Goal: Task Accomplishment & Management: Use online tool/utility

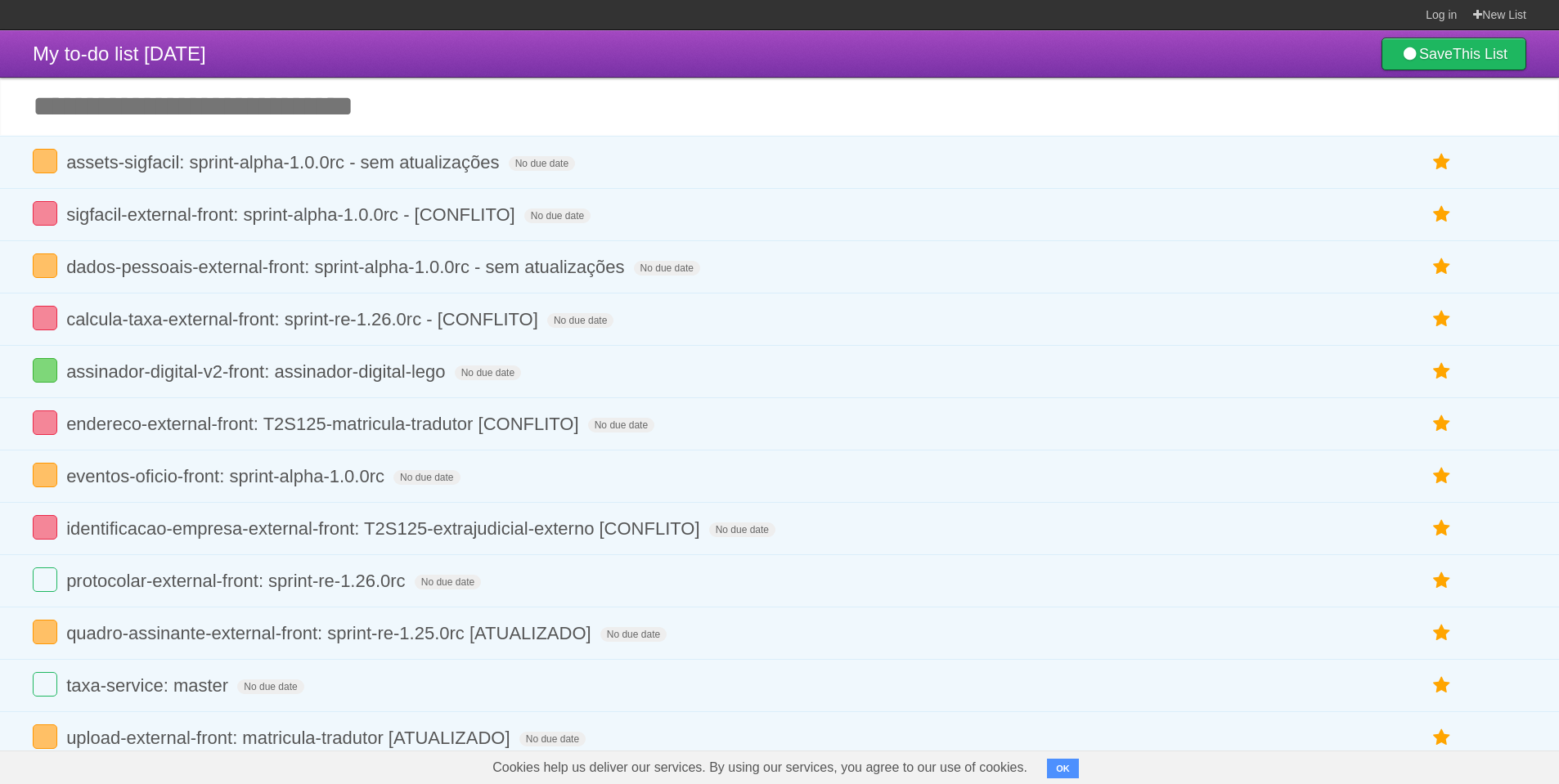
click at [257, 109] on input "Add another task" at bounding box center [780, 106] width 1559 height 57
click at [231, 96] on input "Add another task" at bounding box center [780, 106] width 1559 height 57
drag, startPoint x: 271, startPoint y: 46, endPoint x: 263, endPoint y: 81, distance: 35.9
click at [255, 68] on header "My to-do list [DATE] Save This List" at bounding box center [780, 54] width 1559 height 47
click at [266, 94] on input "Add another task" at bounding box center [780, 106] width 1559 height 57
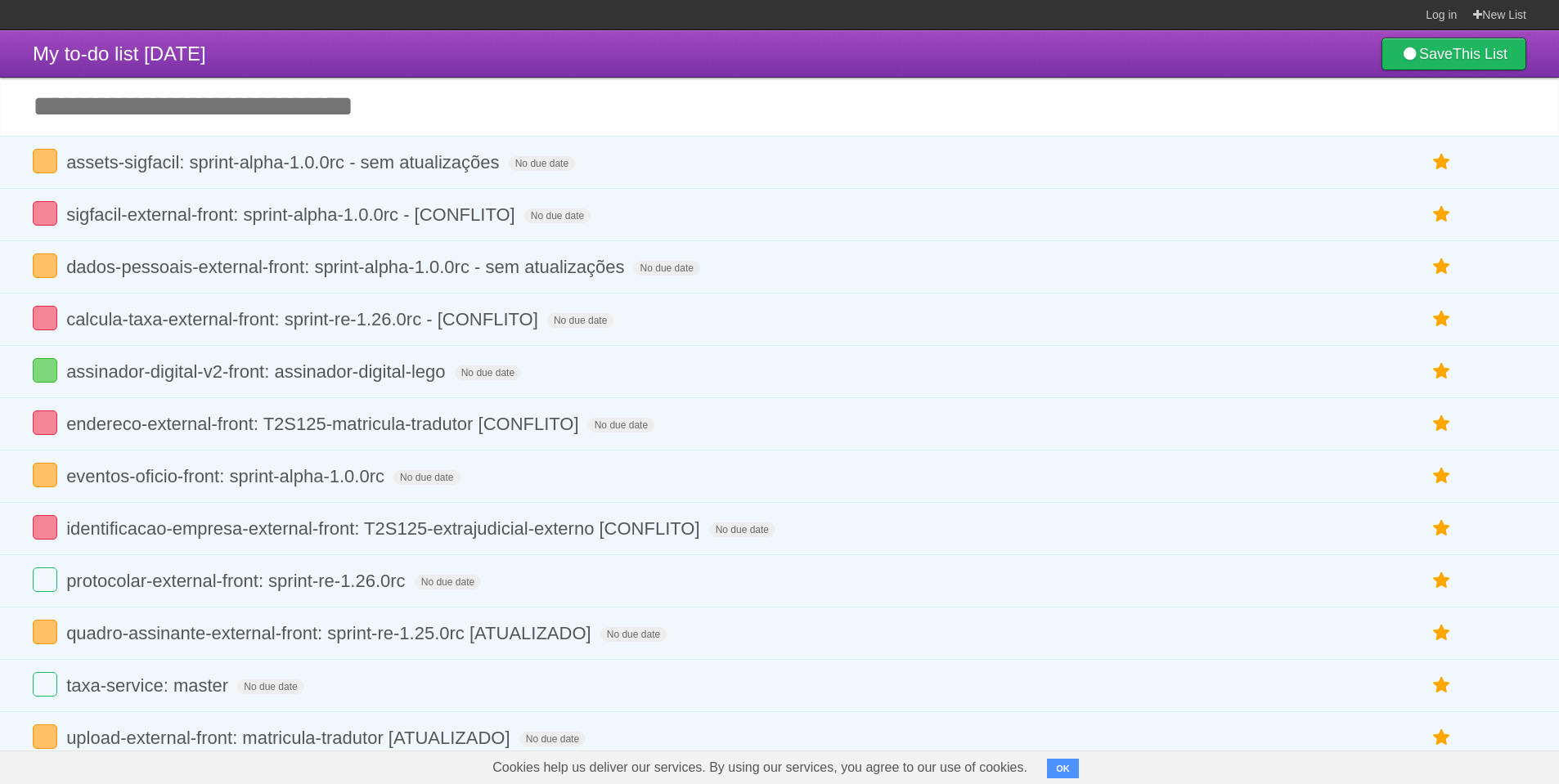
drag, startPoint x: 64, startPoint y: 54, endPoint x: 361, endPoint y: 58, distance: 297.0
click at [361, 58] on header "My to-do list [DATE] Save This List" at bounding box center [780, 54] width 1559 height 47
click at [262, 92] on input "Add another task" at bounding box center [780, 106] width 1559 height 57
click at [133, 96] on input "Add another task" at bounding box center [780, 106] width 1559 height 57
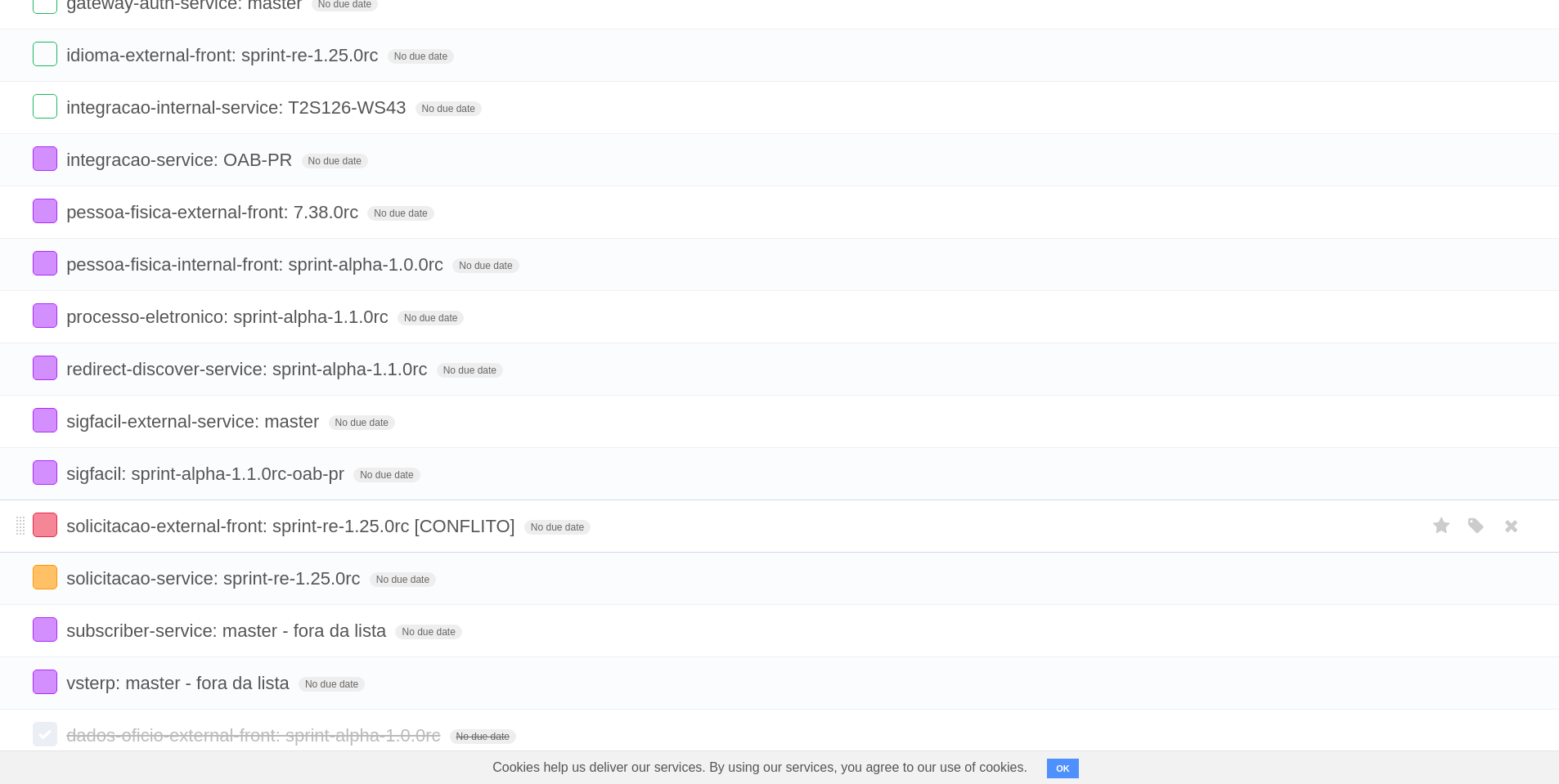
scroll to position [2602, 0]
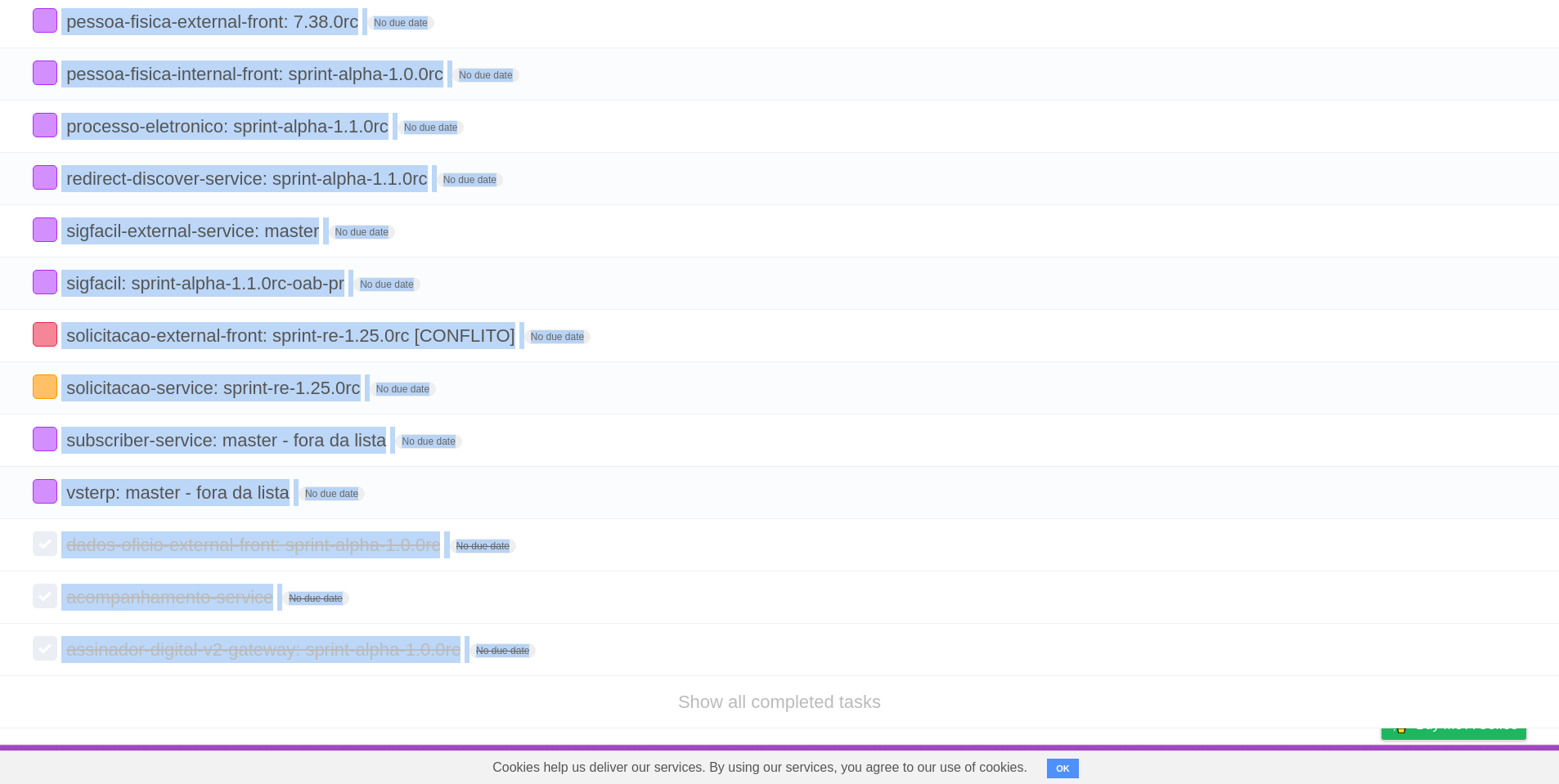
drag, startPoint x: 24, startPoint y: 56, endPoint x: 513, endPoint y: 711, distance: 817.4
click at [513, 711] on li "Show all completed tasks" at bounding box center [780, 702] width 1559 height 53
drag, startPoint x: 25, startPoint y: 55, endPoint x: 519, endPoint y: 713, distance: 822.8
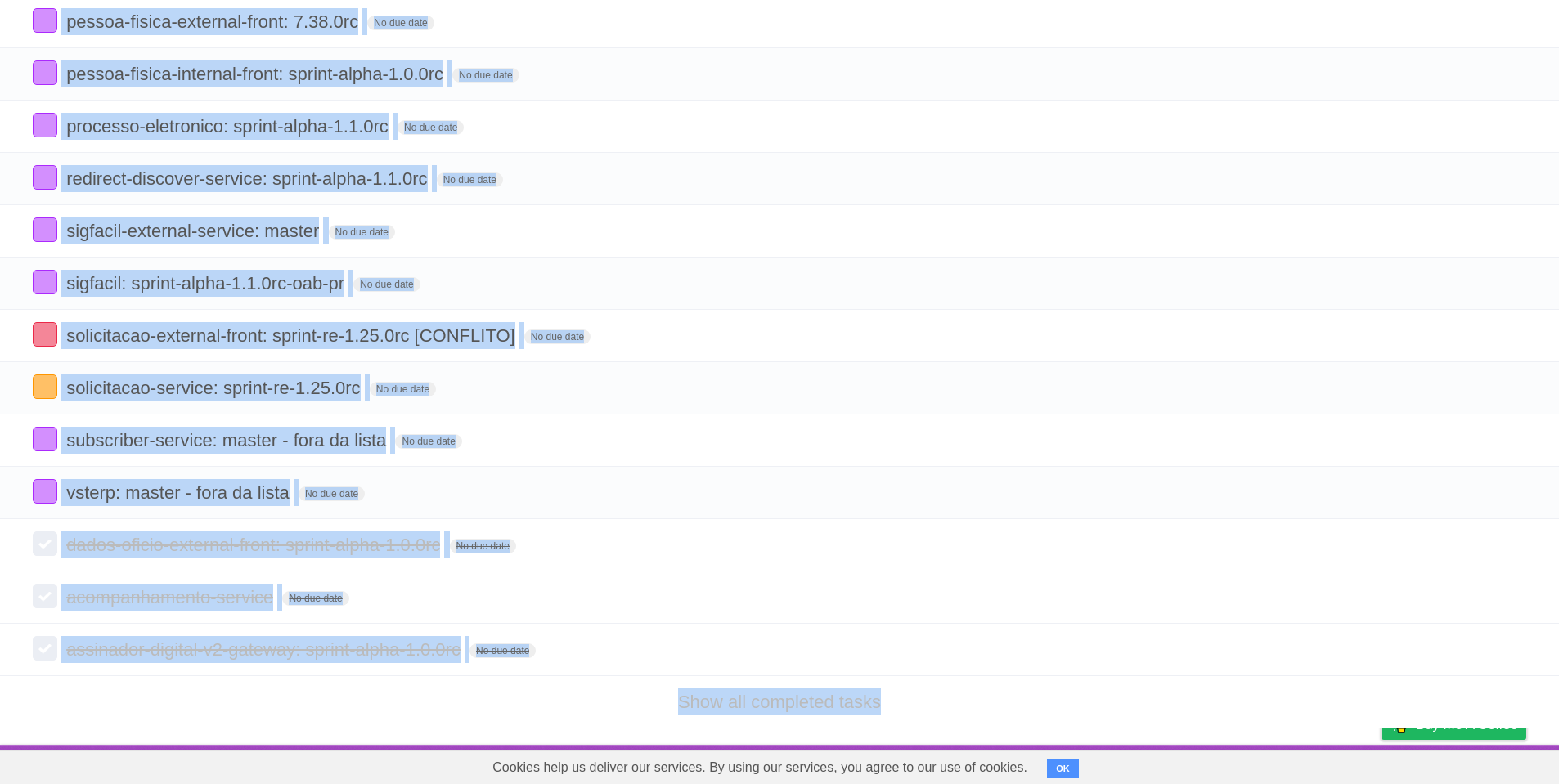
click at [499, 699] on li "Show all completed tasks" at bounding box center [780, 702] width 1559 height 53
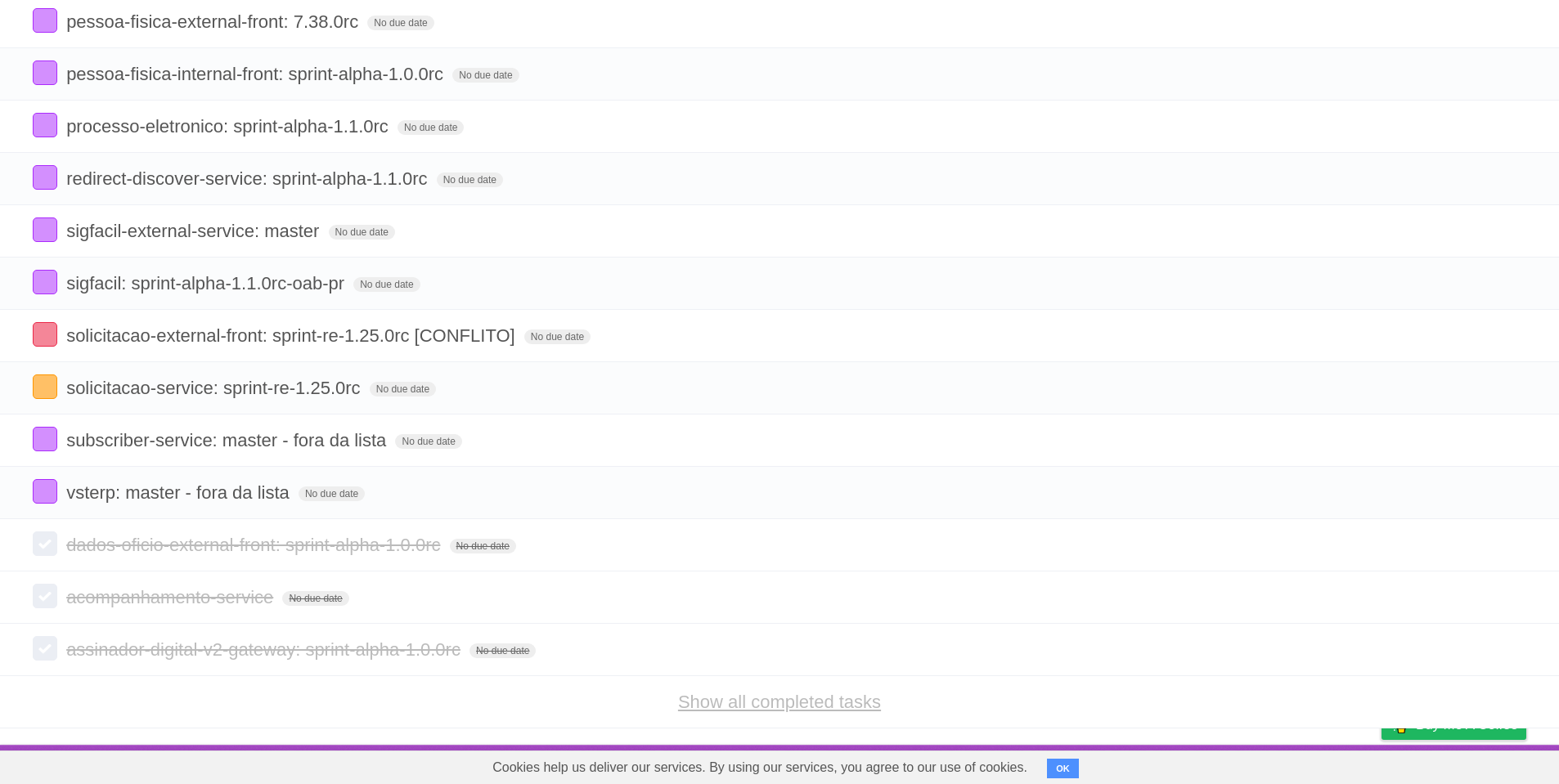
click at [718, 712] on link "Show all completed tasks" at bounding box center [779, 702] width 203 height 20
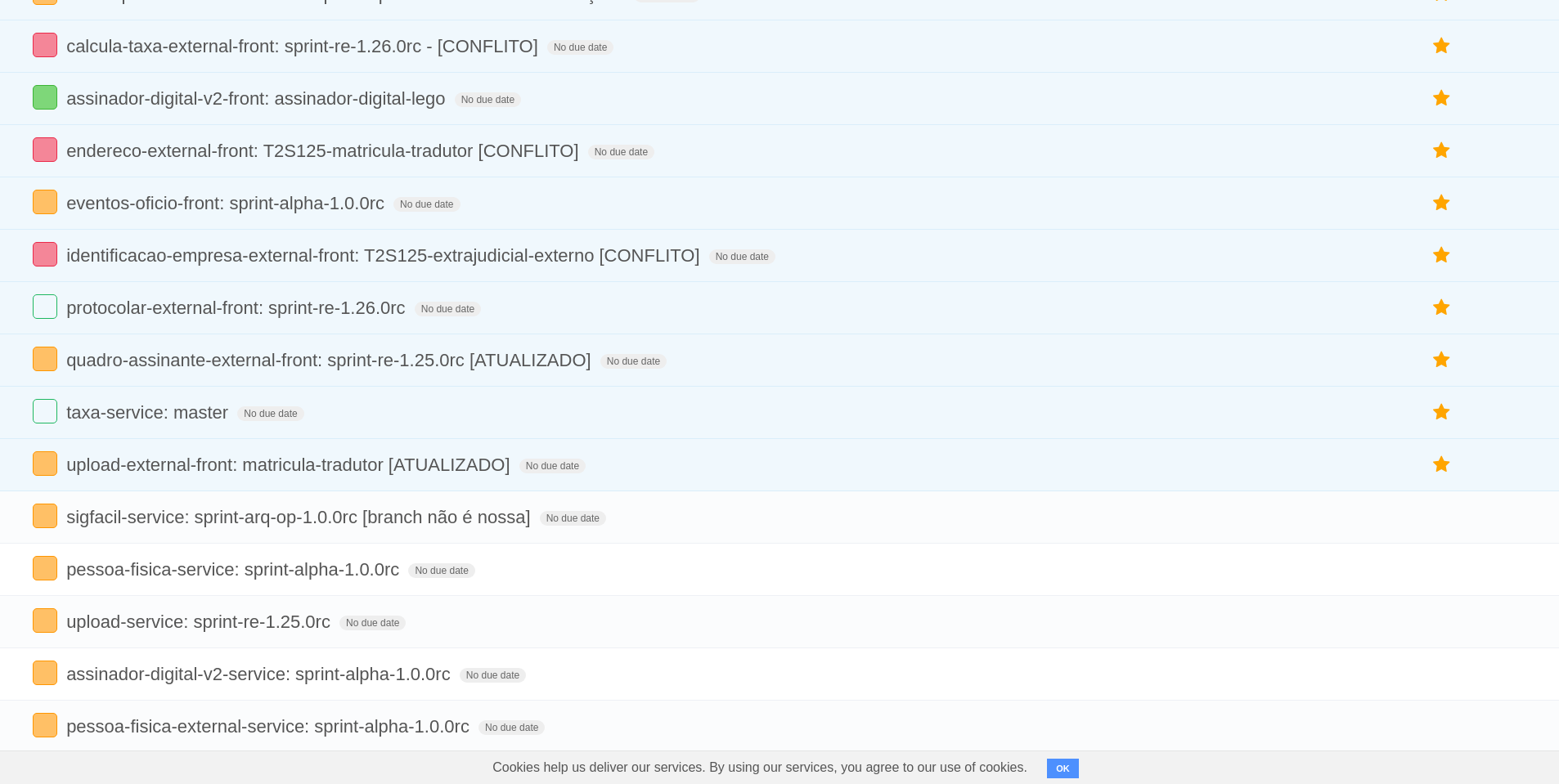
scroll to position [0, 0]
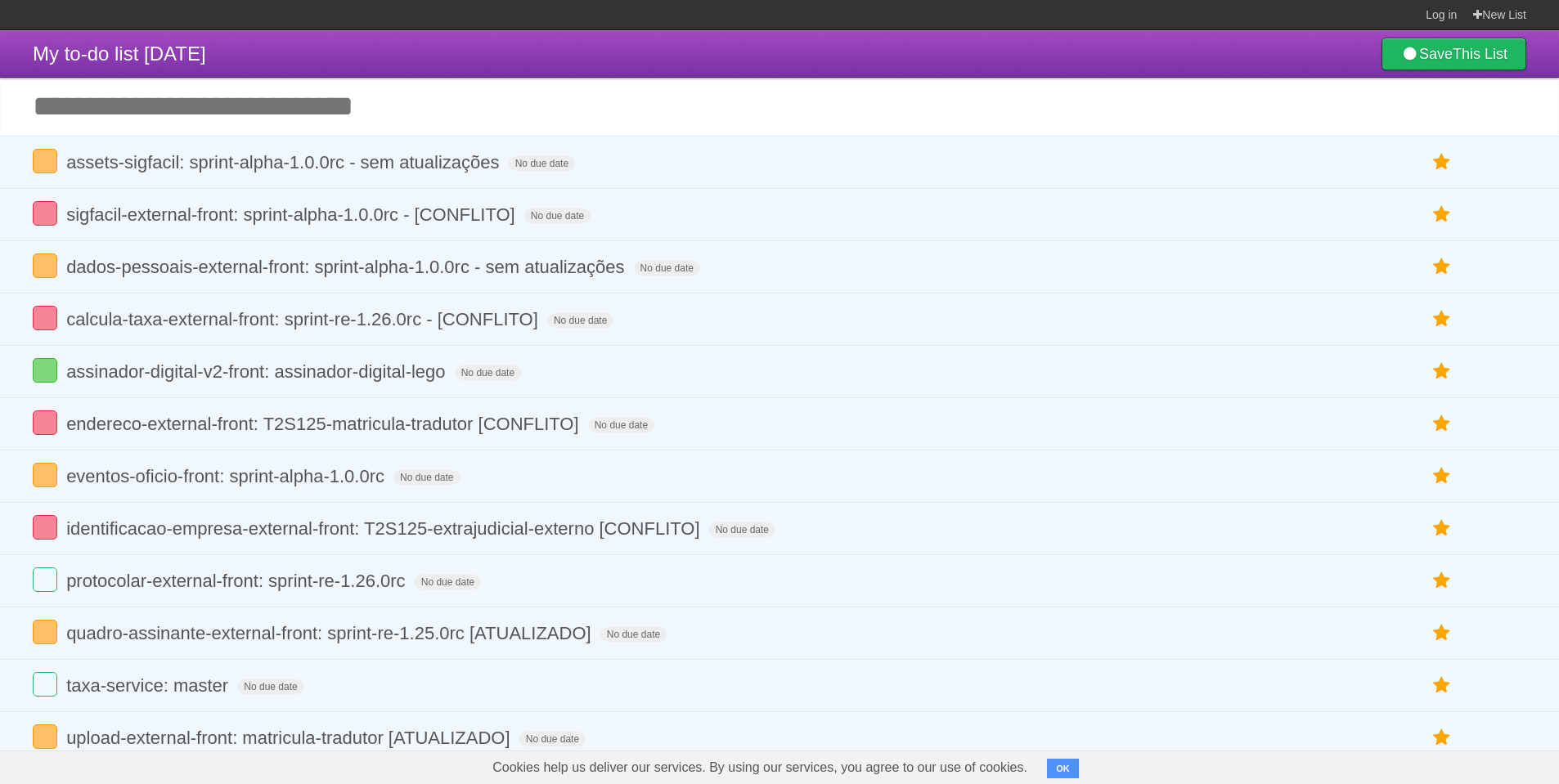
click at [251, 102] on input "Add another task" at bounding box center [780, 106] width 1559 height 57
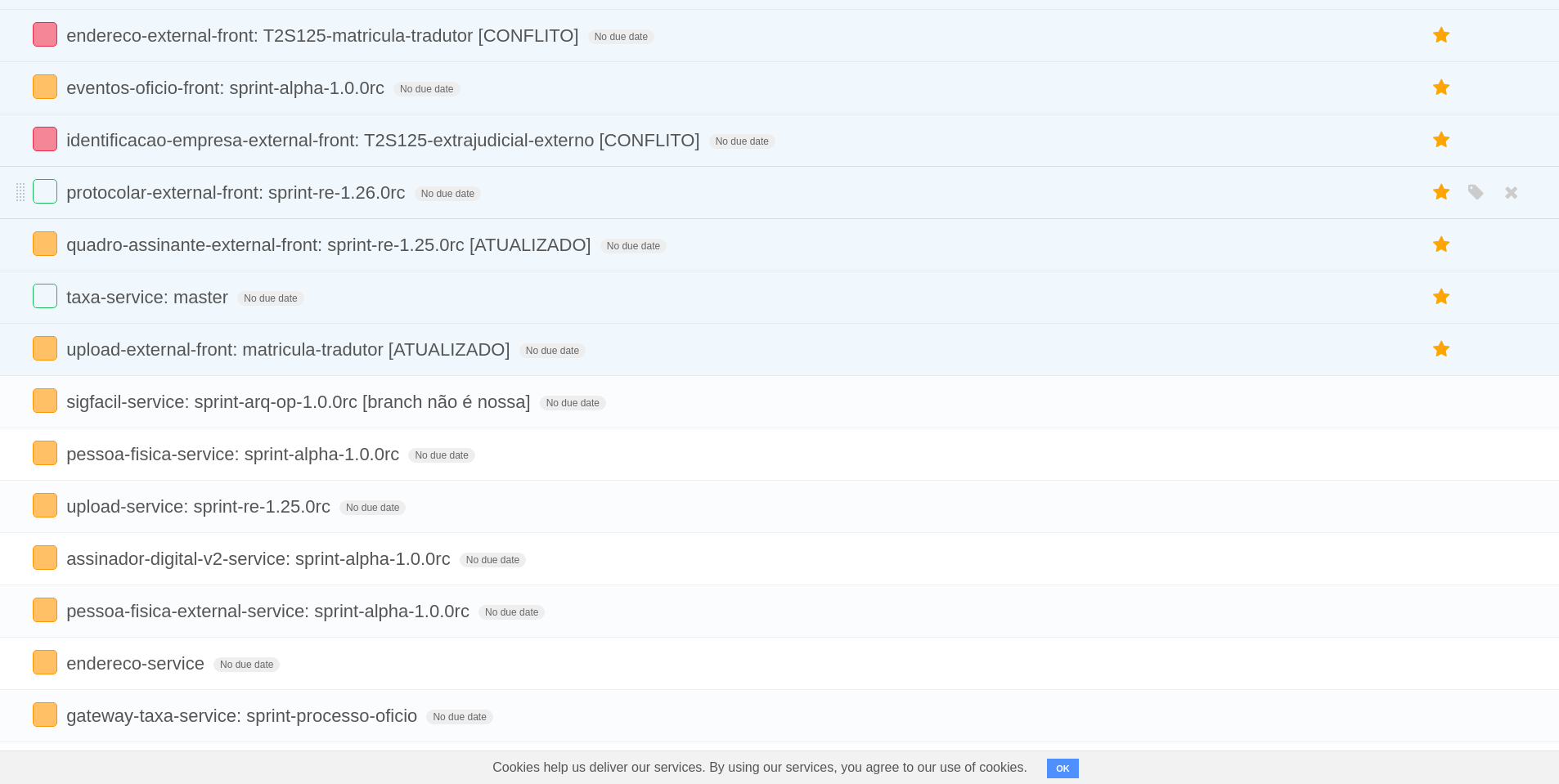
scroll to position [196, 0]
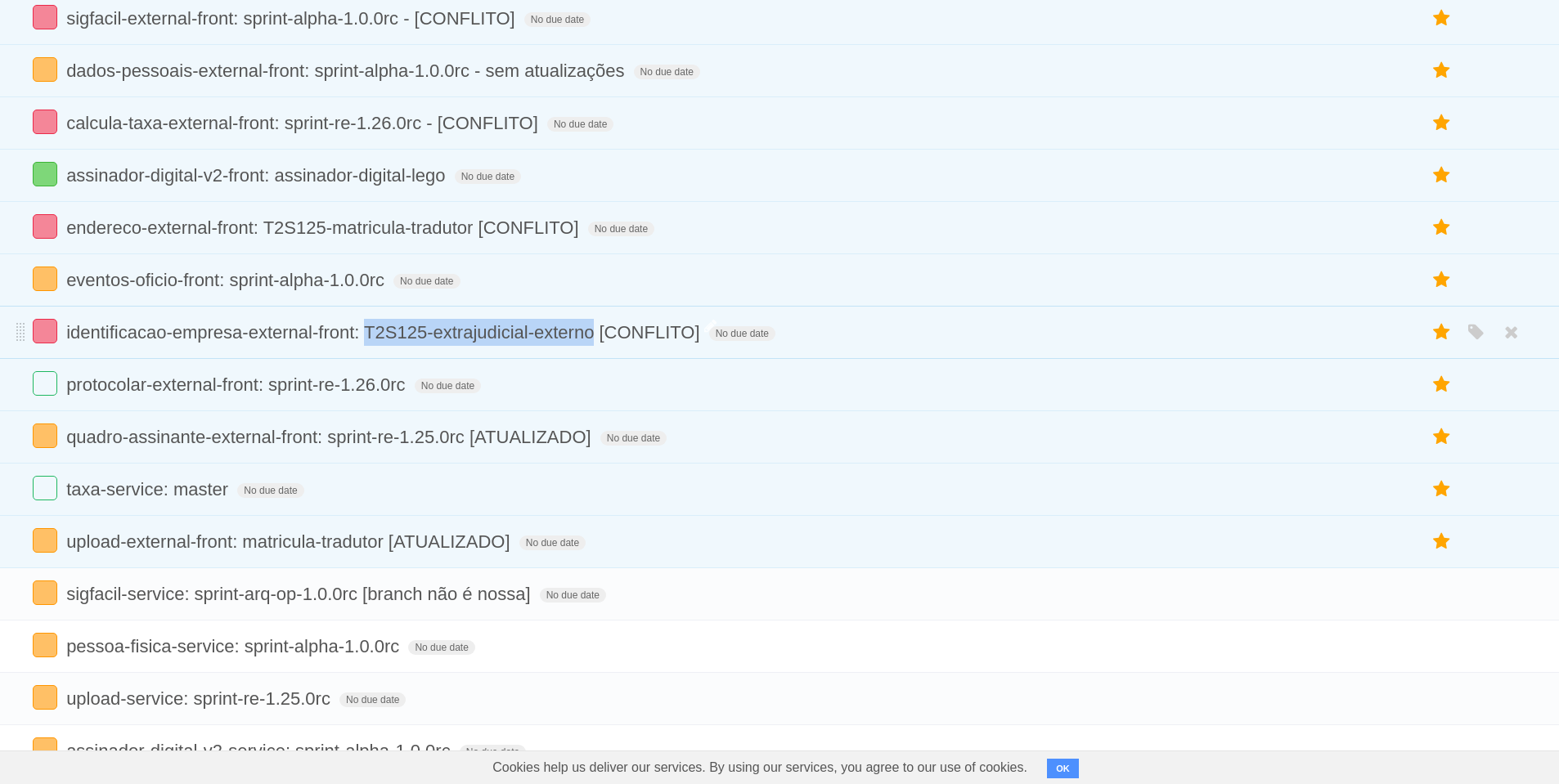
drag, startPoint x: 593, startPoint y: 333, endPoint x: 368, endPoint y: 328, distance: 225.1
click at [368, 328] on span "identificacao-empresa-external-front: T2S125-extrajudicial-externo [CONFLITO]" at bounding box center [385, 332] width 637 height 20
copy span "T2S125-extrajudicial-externo"
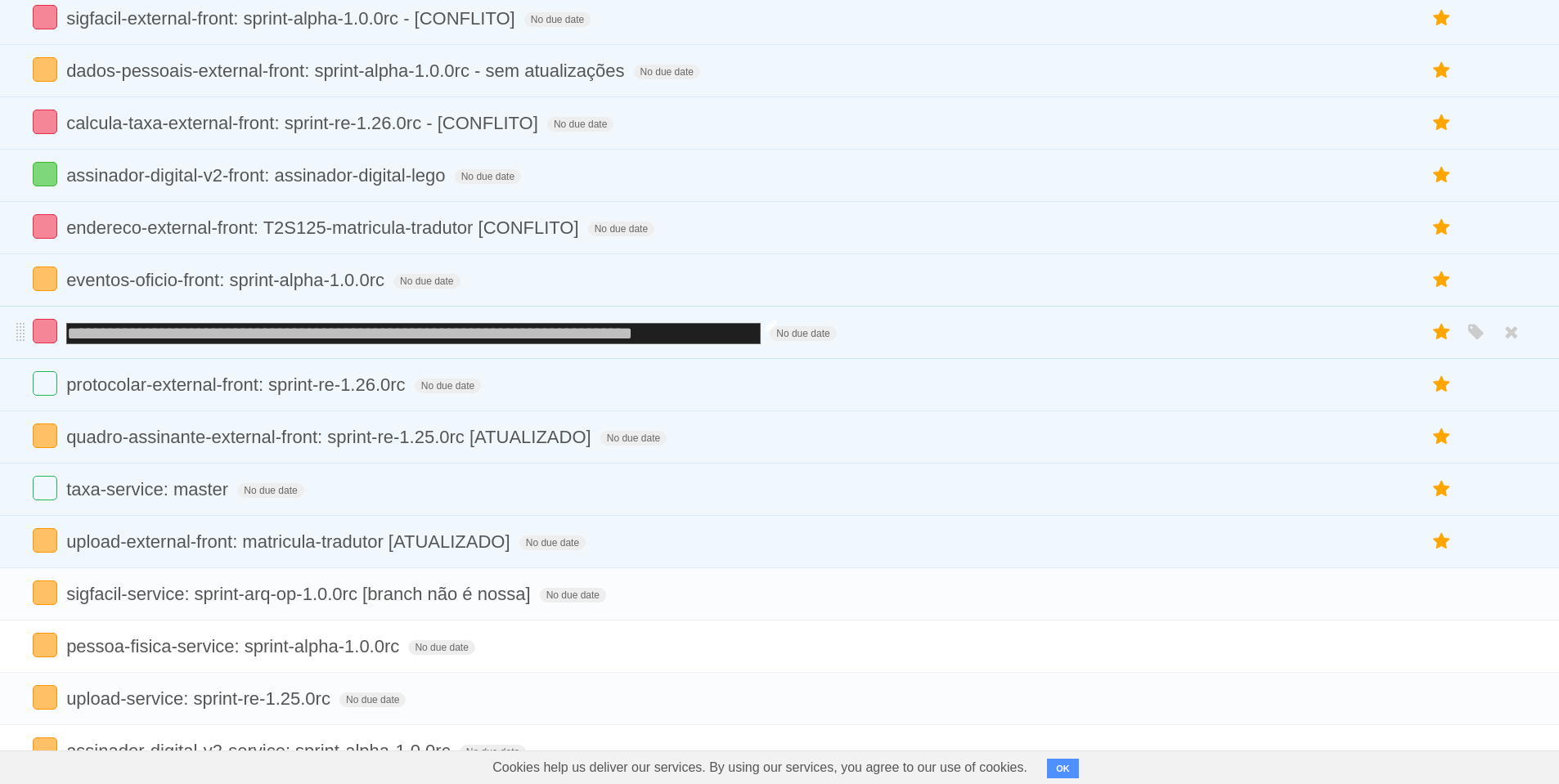
click at [364, 330] on input "**********" at bounding box center [414, 333] width 694 height 21
drag, startPoint x: 365, startPoint y: 331, endPoint x: 591, endPoint y: 330, distance: 226.0
click at [591, 330] on input "**********" at bounding box center [414, 333] width 694 height 21
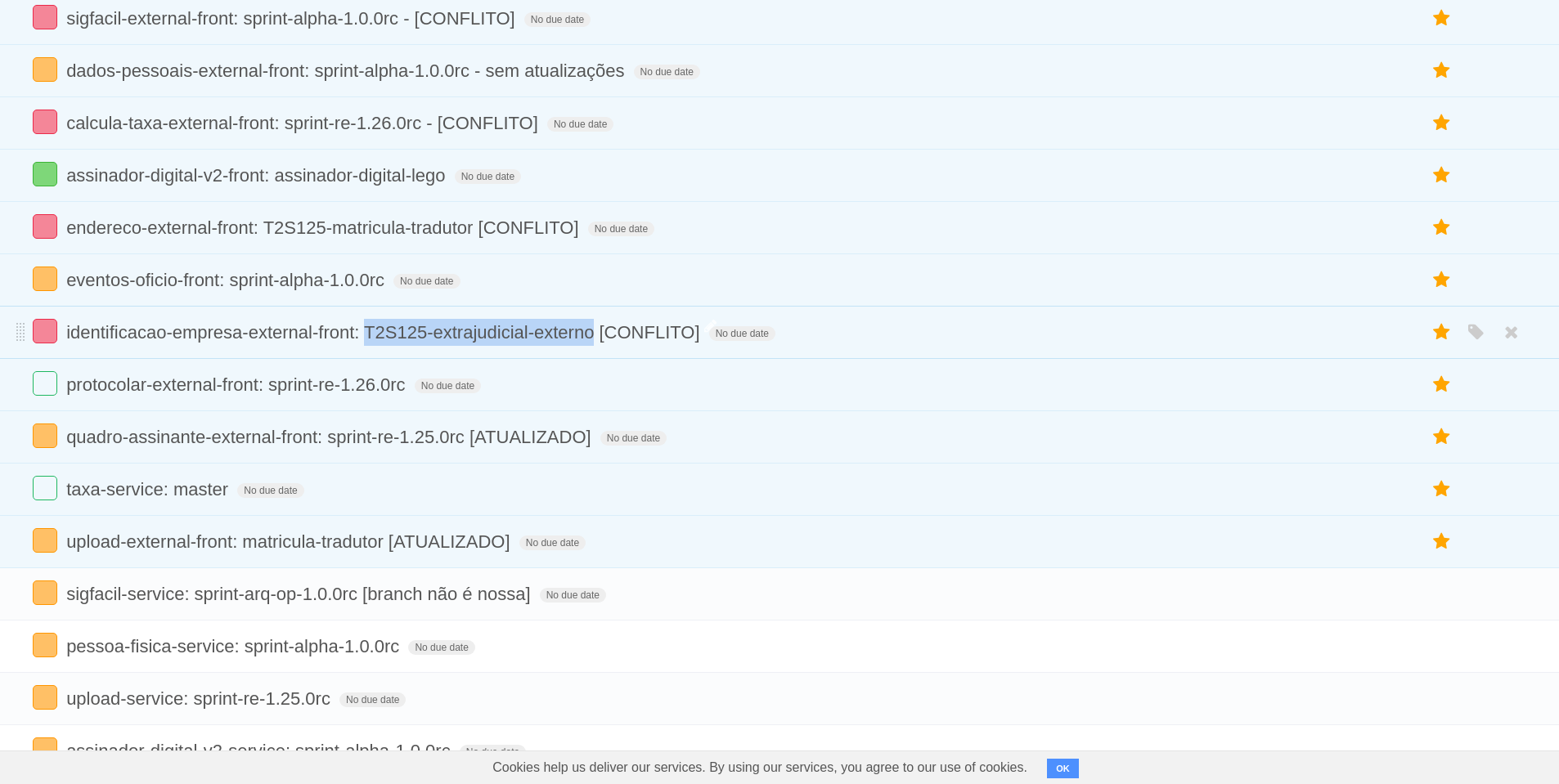
drag, startPoint x: 594, startPoint y: 335, endPoint x: 367, endPoint y: 325, distance: 227.2
click at [367, 325] on span "identificacao-empresa-external-front: T2S125-extrajudicial-externo [CONFLITO]" at bounding box center [385, 332] width 637 height 20
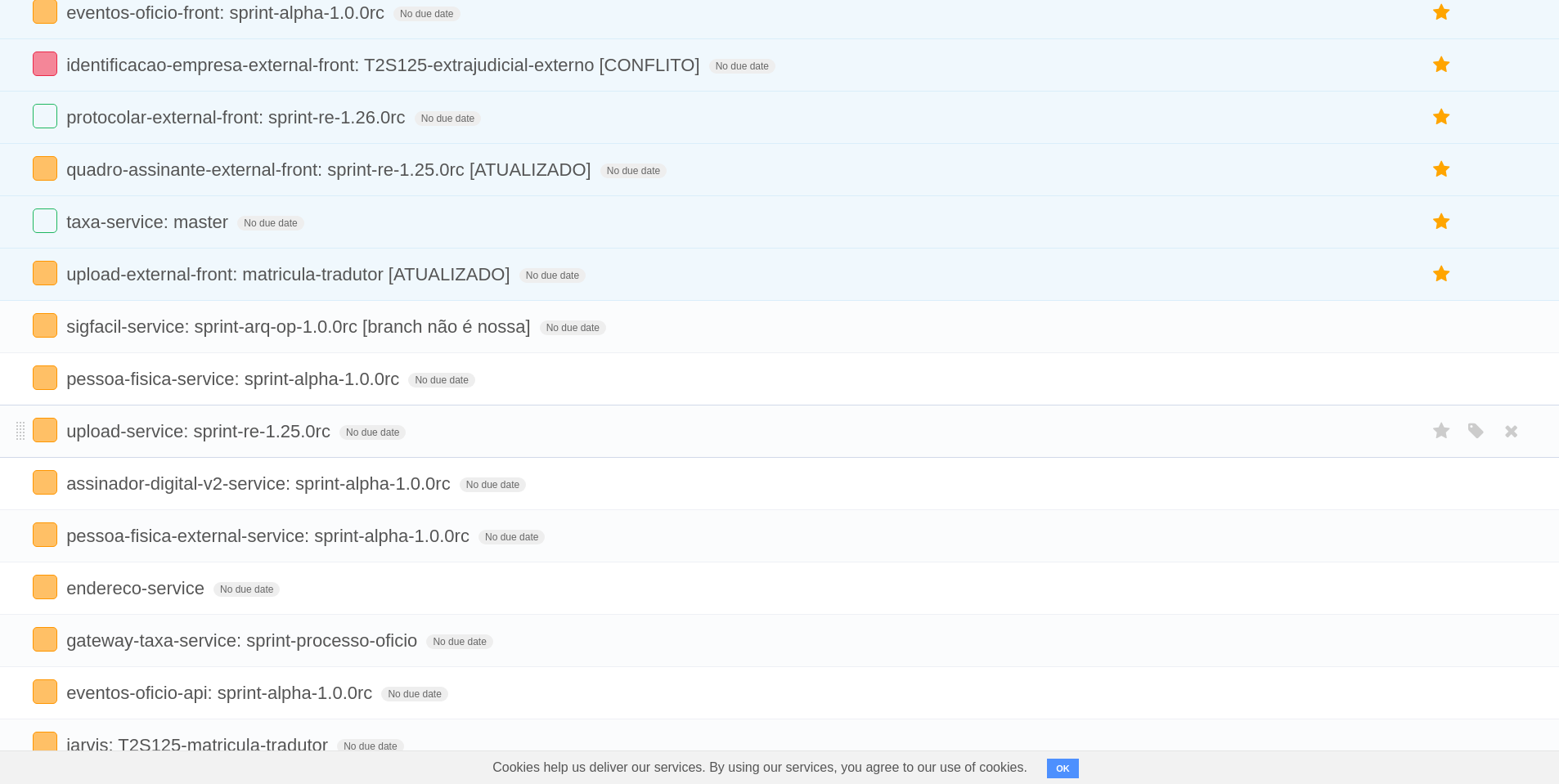
scroll to position [0, 0]
